Goal: Task Accomplishment & Management: Use online tool/utility

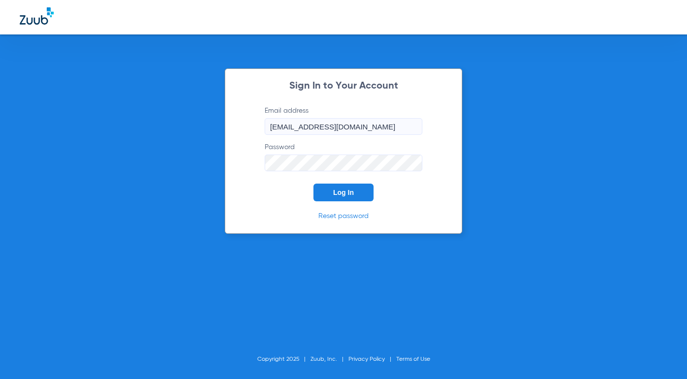
click at [388, 132] on input "[EMAIL_ADDRESS][DOMAIN_NAME]" at bounding box center [343, 126] width 158 height 17
click at [281, 190] on form "Email address [EMAIL_ADDRESS][DOMAIN_NAME] Password Log In" at bounding box center [343, 154] width 187 height 96
click at [340, 192] on span "Log In" at bounding box center [343, 193] width 21 height 8
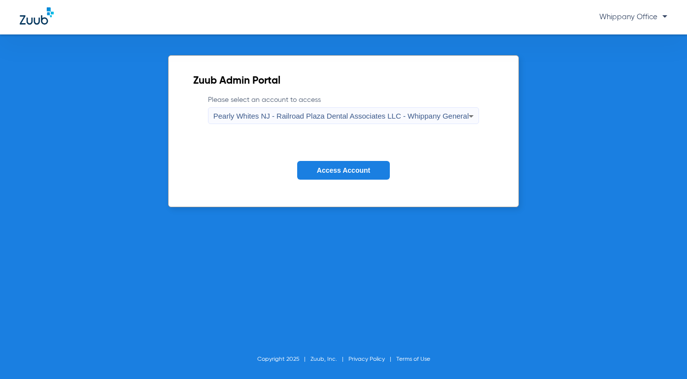
click at [424, 114] on span "Pearly Whites NJ - Railroad Plaza Dental Associates LLC - Whippany General" at bounding box center [341, 116] width 256 height 8
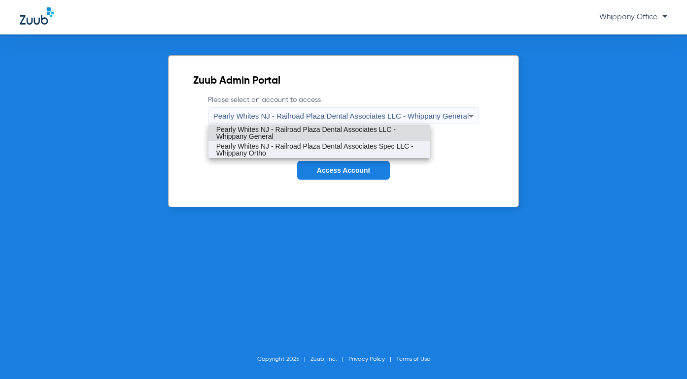
click at [410, 153] on span "Pearly Whites NJ - Railroad Plaza Dental Associates Spec LLC - Whippany Ortho" at bounding box center [319, 150] width 206 height 14
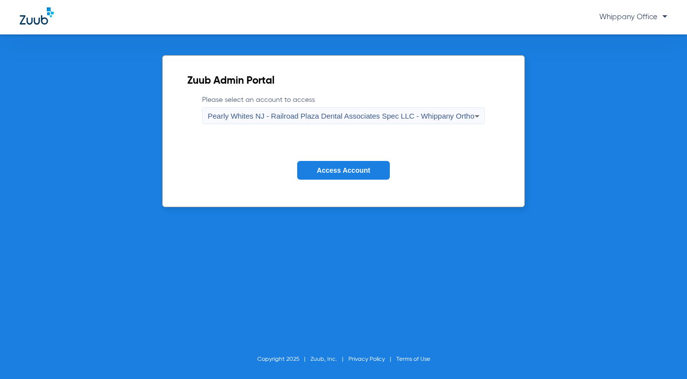
click at [384, 163] on button "Access Account" at bounding box center [343, 170] width 93 height 19
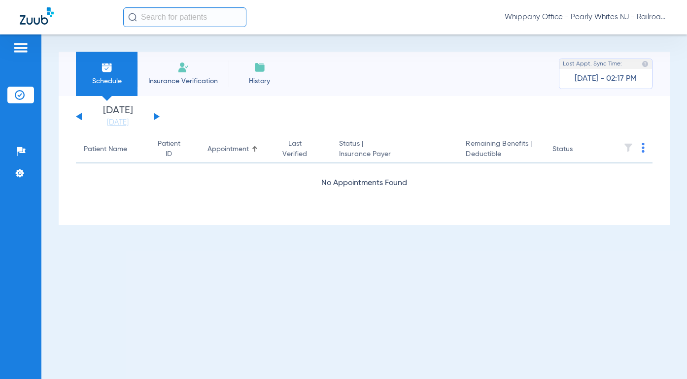
click at [156, 120] on div "[DATE] [DATE] [DATE] [DATE] [DATE] [DATE] [DATE] [DATE] [DATE] [DATE] [DATE] [D…" at bounding box center [118, 117] width 84 height 22
click at [156, 117] on button at bounding box center [157, 116] width 6 height 7
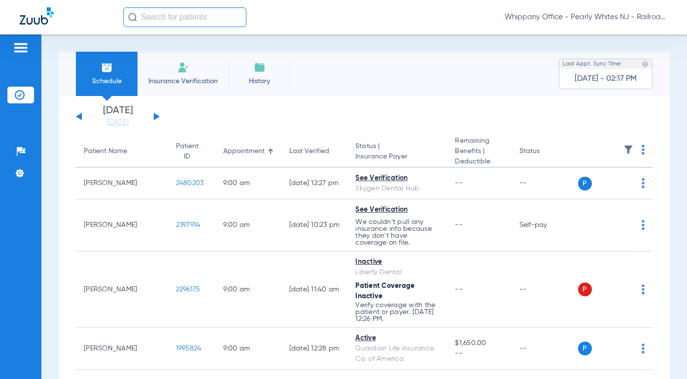
click at [633, 150] on th at bounding box center [615, 152] width 75 height 32
click at [641, 153] on img at bounding box center [642, 150] width 3 height 10
click at [598, 185] on button "Verify All" at bounding box center [598, 189] width 75 height 20
